Goal: Information Seeking & Learning: Learn about a topic

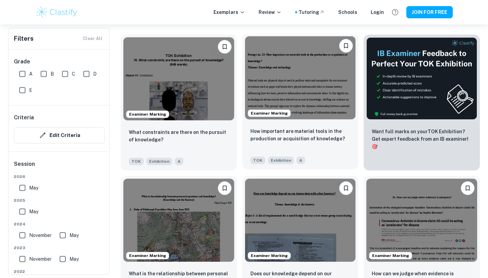
scroll to position [204, 0]
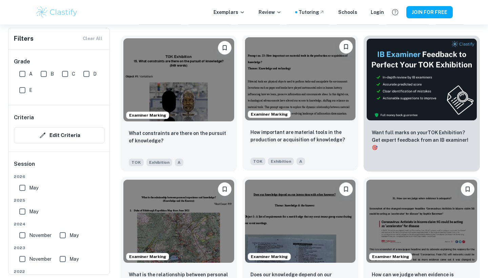
click at [292, 100] on img at bounding box center [300, 78] width 111 height 83
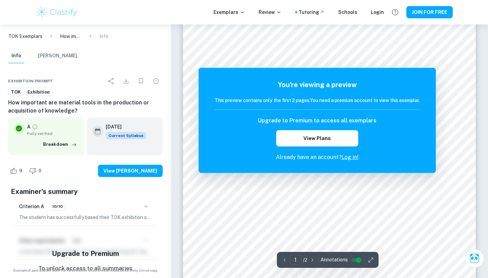
scroll to position [158, 0]
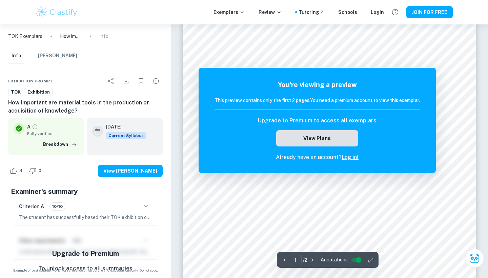
click at [349, 139] on button "View Plans" at bounding box center [317, 138] width 82 height 16
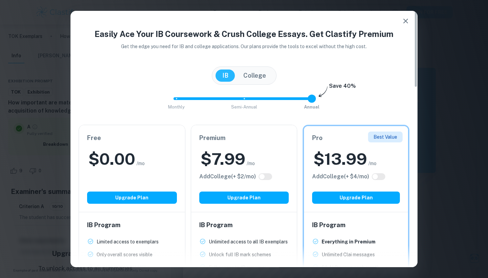
click at [409, 19] on icon "button" at bounding box center [406, 21] width 8 height 8
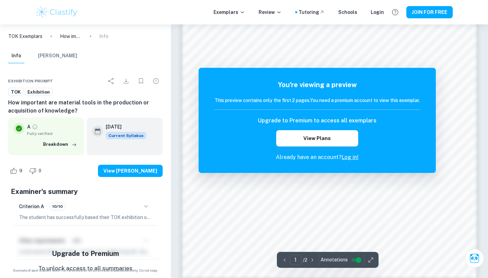
scroll to position [596, 0]
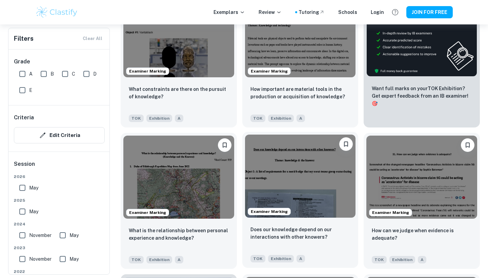
scroll to position [249, 0]
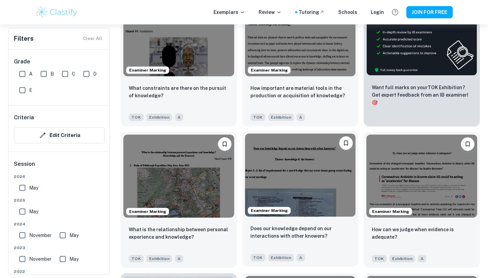
click at [279, 185] on img at bounding box center [300, 175] width 111 height 83
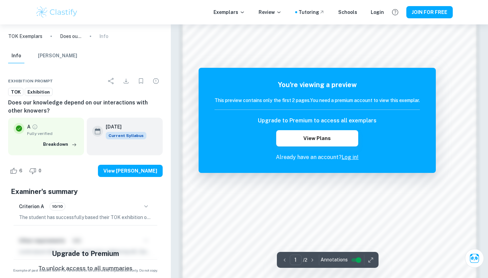
scroll to position [473, 0]
